Goal: Navigation & Orientation: Understand site structure

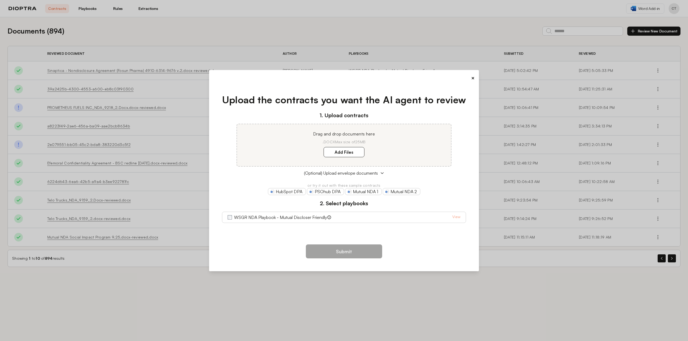
click at [473, 80] on button "×" at bounding box center [472, 78] width 3 height 8
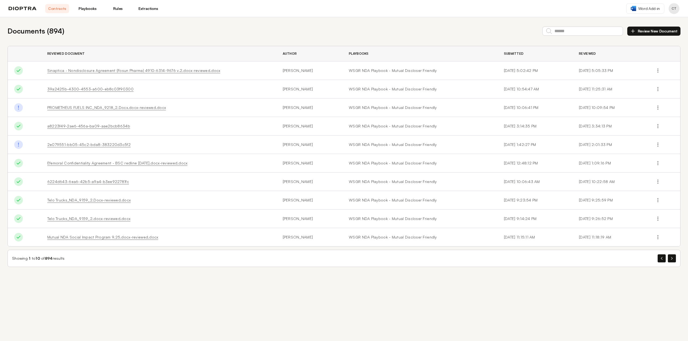
click at [88, 9] on link "Playbooks" at bounding box center [87, 8] width 24 height 9
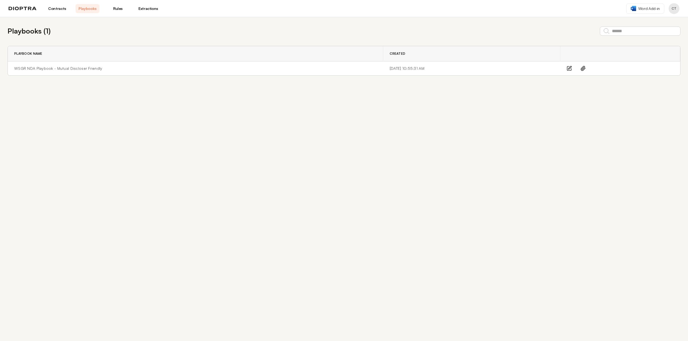
click at [122, 9] on link "Rules" at bounding box center [118, 8] width 24 height 9
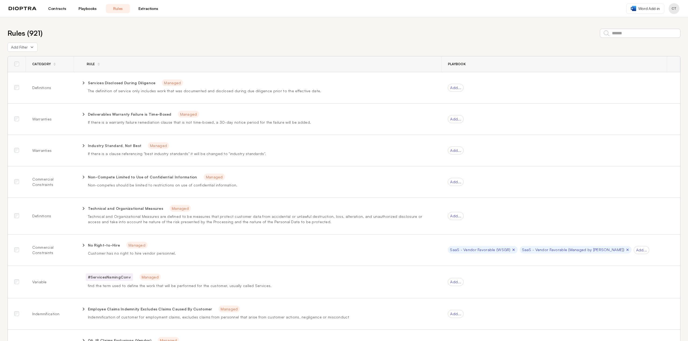
click at [149, 9] on link "Extractions" at bounding box center [148, 8] width 24 height 9
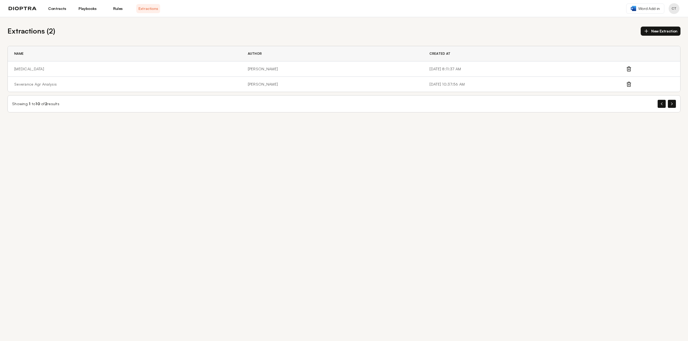
click at [60, 9] on link "Contracts" at bounding box center [57, 8] width 24 height 9
